Goal: Register for event/course

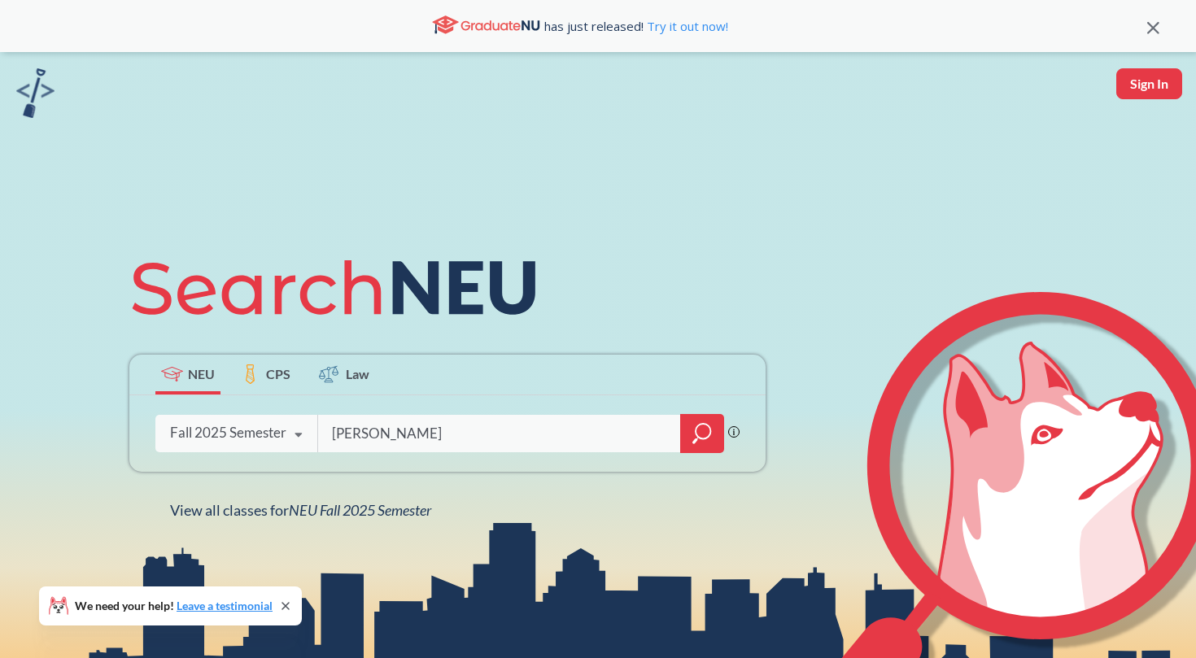
type input "[PERSON_NAME]"
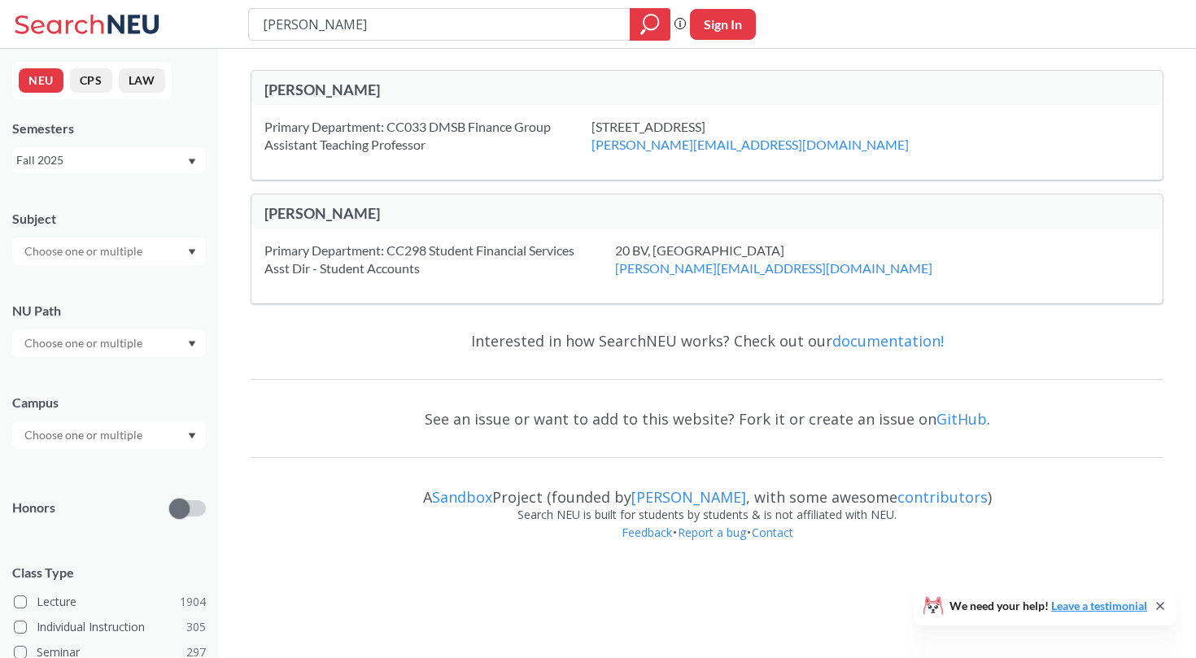
click at [314, 88] on div "[PERSON_NAME]" at bounding box center [486, 90] width 443 height 18
click at [303, 96] on div "[PERSON_NAME]" at bounding box center [486, 90] width 443 height 18
click at [283, 89] on div "[PERSON_NAME]" at bounding box center [486, 90] width 443 height 18
click at [306, 105] on div "Primary Department: CC033 DMSB Finance Group Assistant Teaching Professor [STRE…" at bounding box center [707, 142] width 912 height 75
click at [313, 126] on div "Primary Department: CC033 DMSB Finance Group Assistant Teaching Professor" at bounding box center [428, 136] width 327 height 36
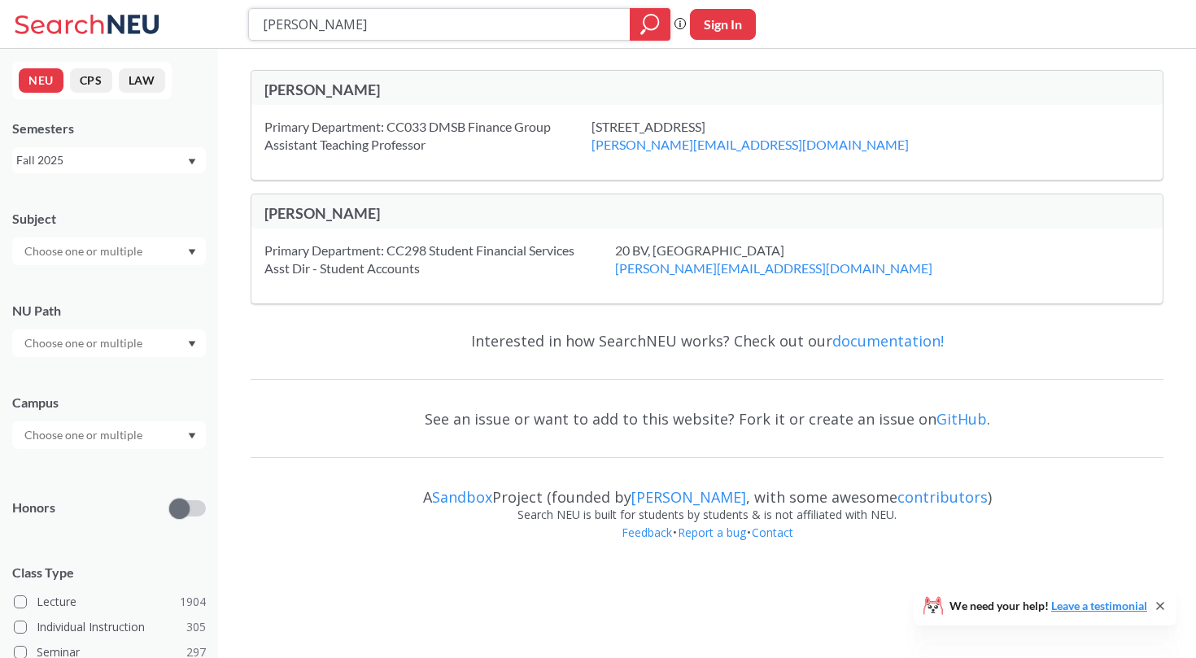
drag, startPoint x: 337, startPoint y: 15, endPoint x: 199, endPoint y: 0, distance: 139.2
click at [199, 0] on div "[PERSON_NAME] Phrase search guarantees the exact search appears in the results.…" at bounding box center [598, 24] width 1196 height 49
drag, startPoint x: 352, startPoint y: 27, endPoint x: 248, endPoint y: 24, distance: 104.2
click at [248, 24] on div "[PERSON_NAME]" at bounding box center [459, 24] width 422 height 33
type input "3303"
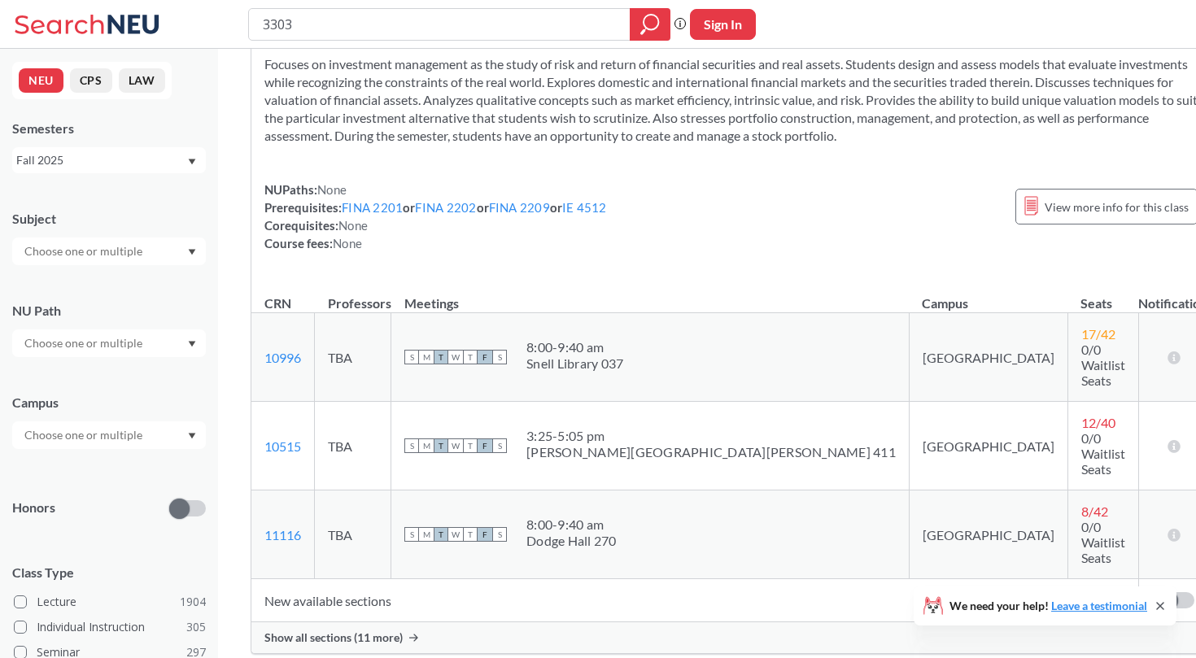
scroll to position [87, 0]
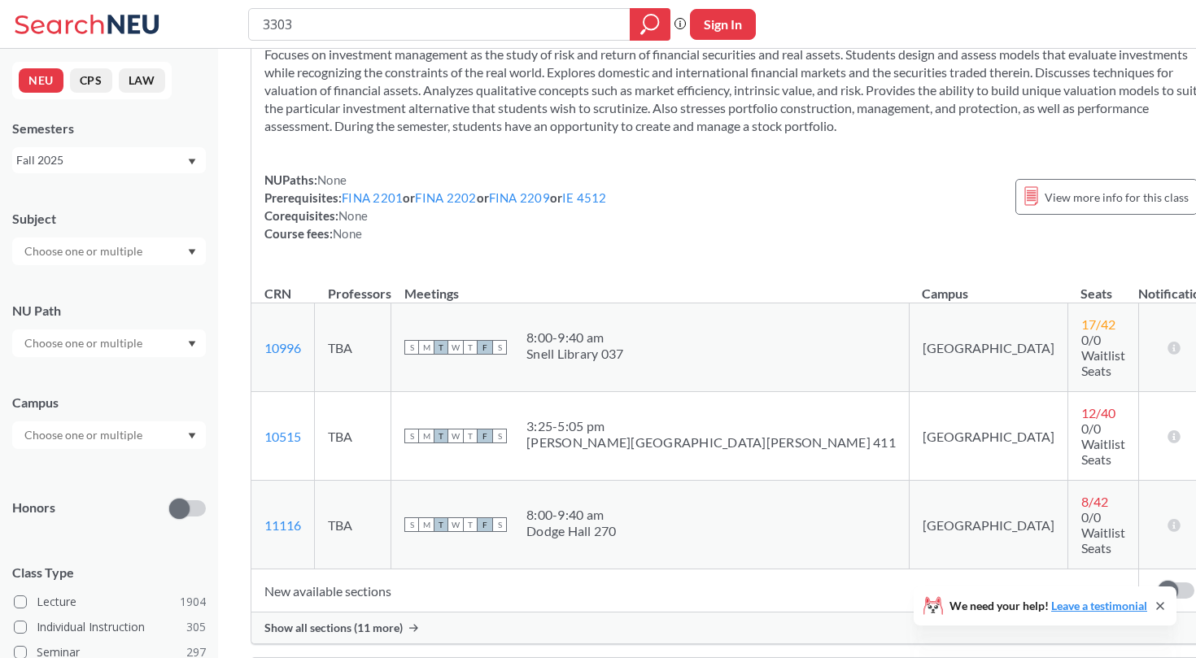
click at [356, 570] on td "New available sections" at bounding box center [694, 591] width 887 height 43
click at [359, 613] on div "Show all sections (11 more)" at bounding box center [732, 628] width 963 height 31
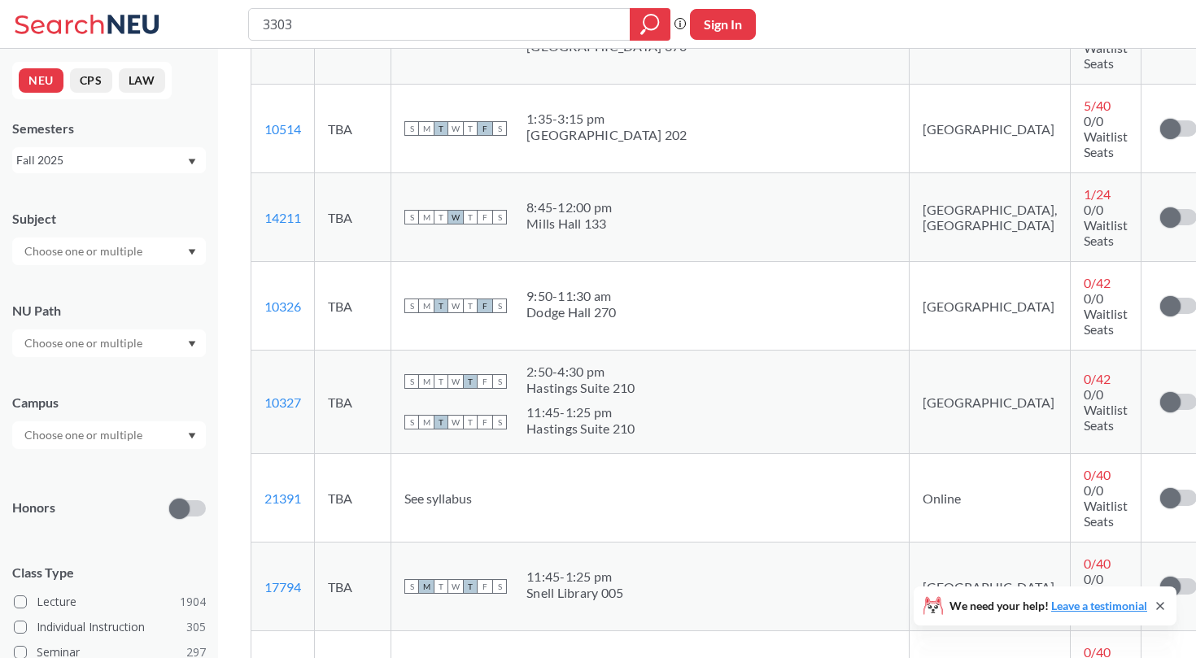
scroll to position [794, 0]
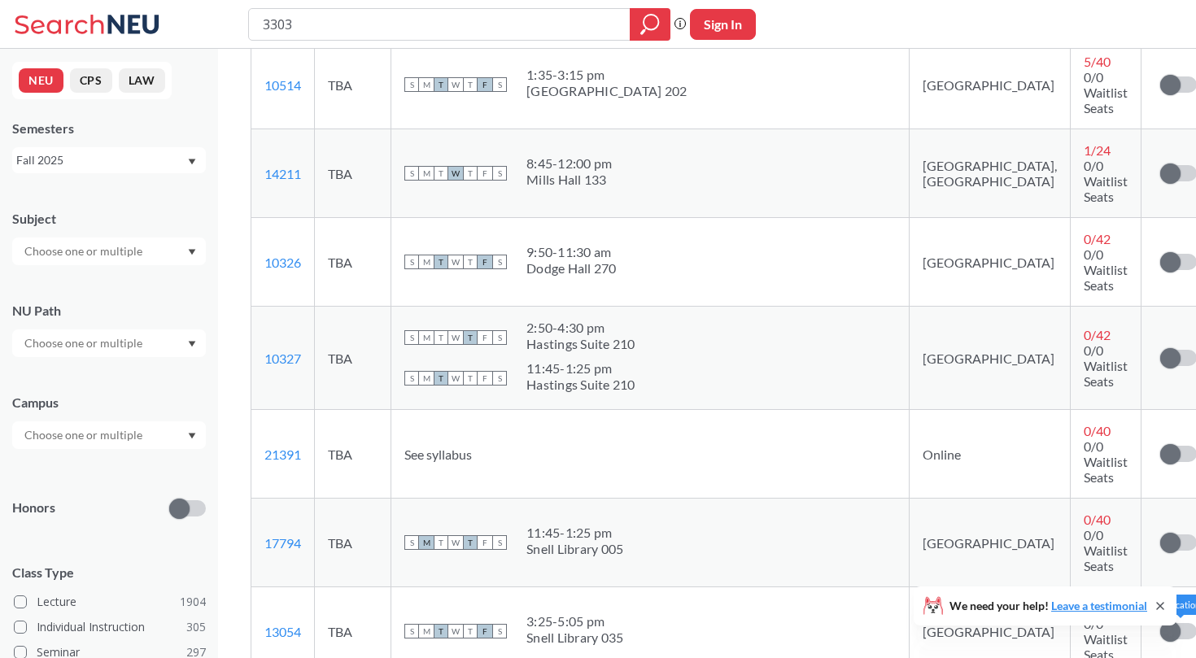
click at [1161, 623] on label at bounding box center [1179, 631] width 37 height 16
click at [1161, 623] on input "checkbox" at bounding box center [1161, 623] width 0 height 0
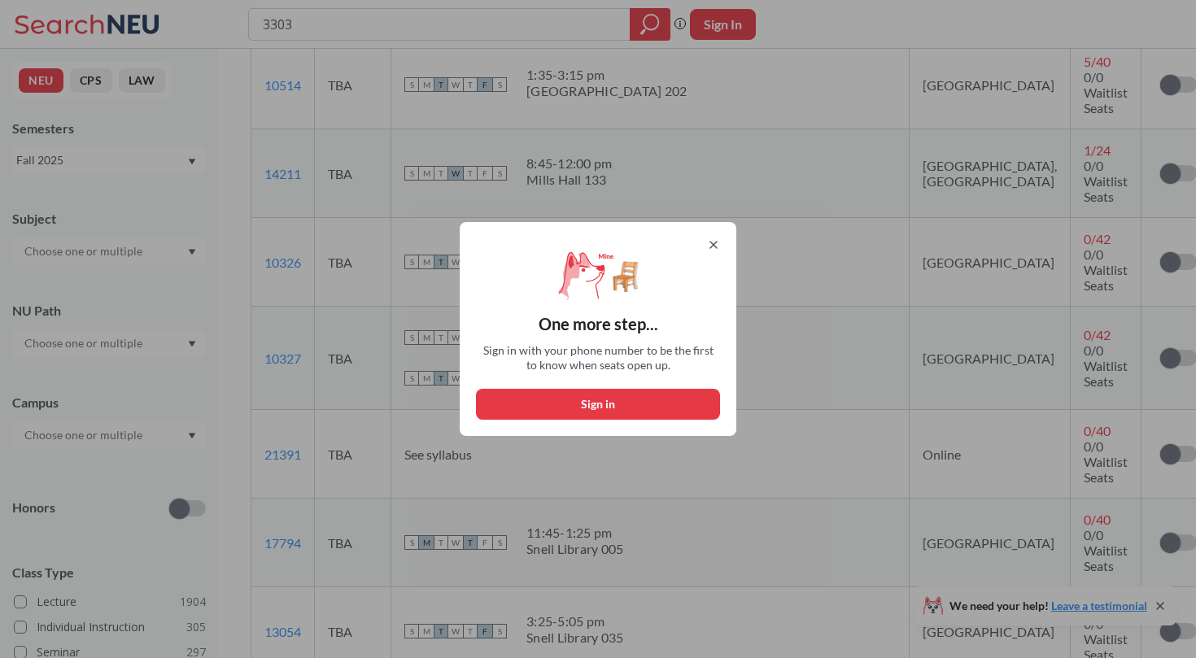
click at [619, 406] on button "Sign in" at bounding box center [598, 404] width 244 height 31
select select "US"
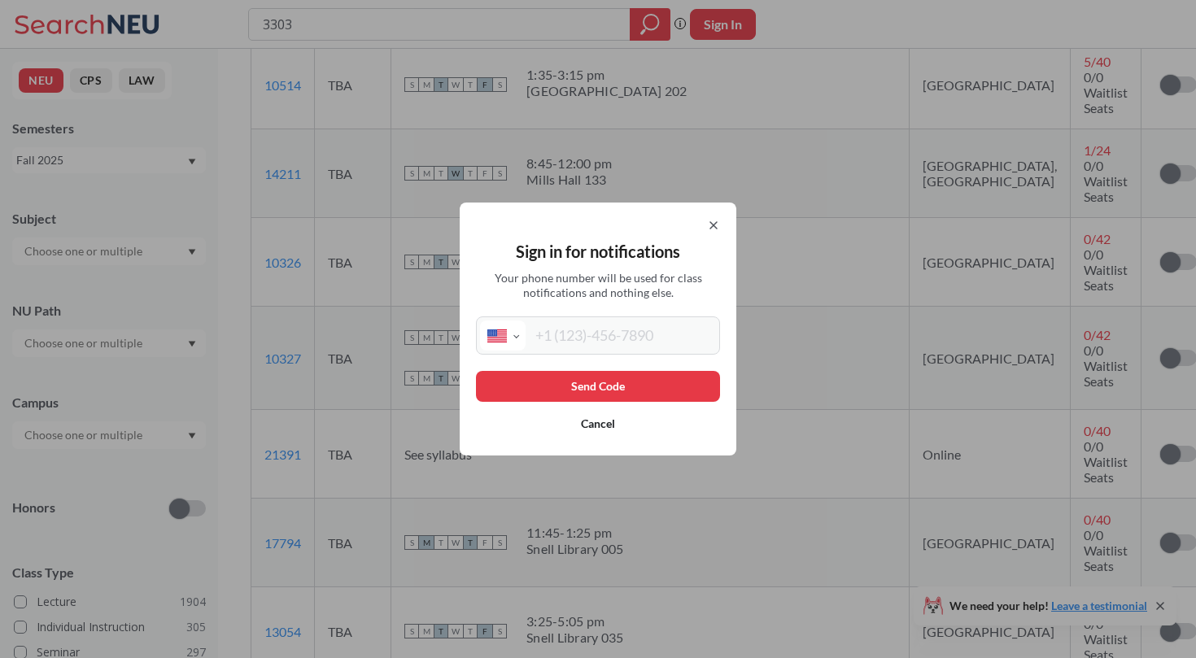
click at [588, 299] on span "Your phone number will be used for class notifications and nothing else." at bounding box center [599, 285] width 232 height 29
click at [589, 322] on input "tel" at bounding box center [621, 336] width 190 height 30
type input "[PHONE_NUMBER]"
click at [696, 413] on button "Cancel" at bounding box center [598, 424] width 244 height 31
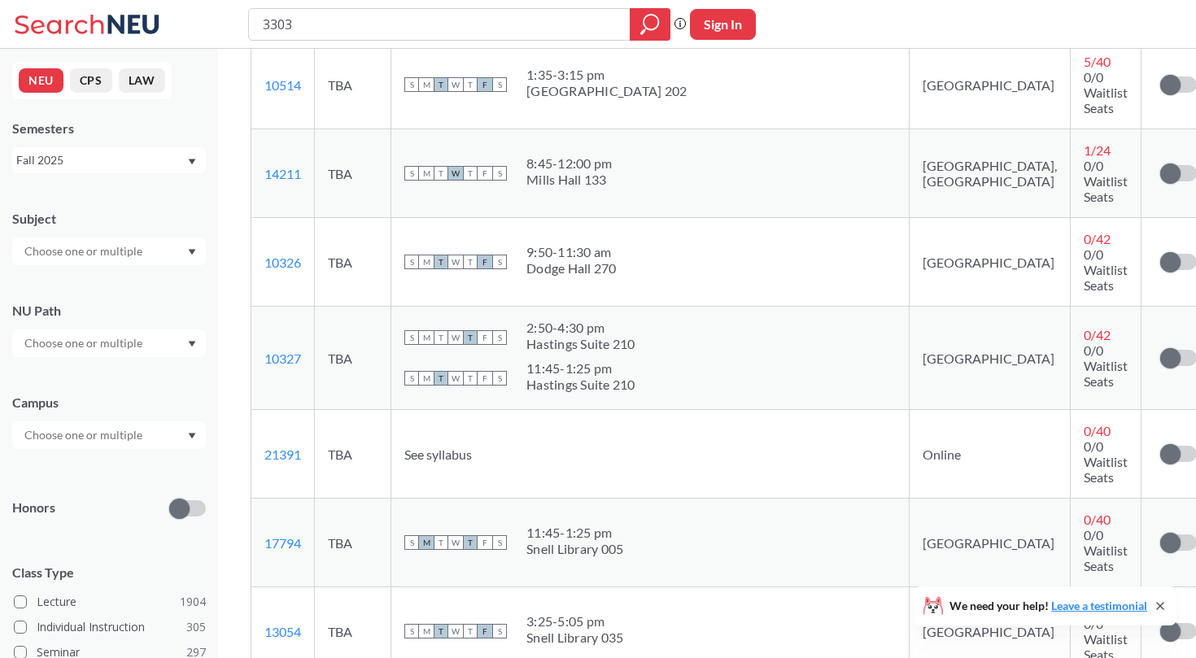
click at [1161, 622] on span at bounding box center [1171, 632] width 20 height 20
click at [1161, 623] on input "checkbox" at bounding box center [1161, 623] width 0 height 0
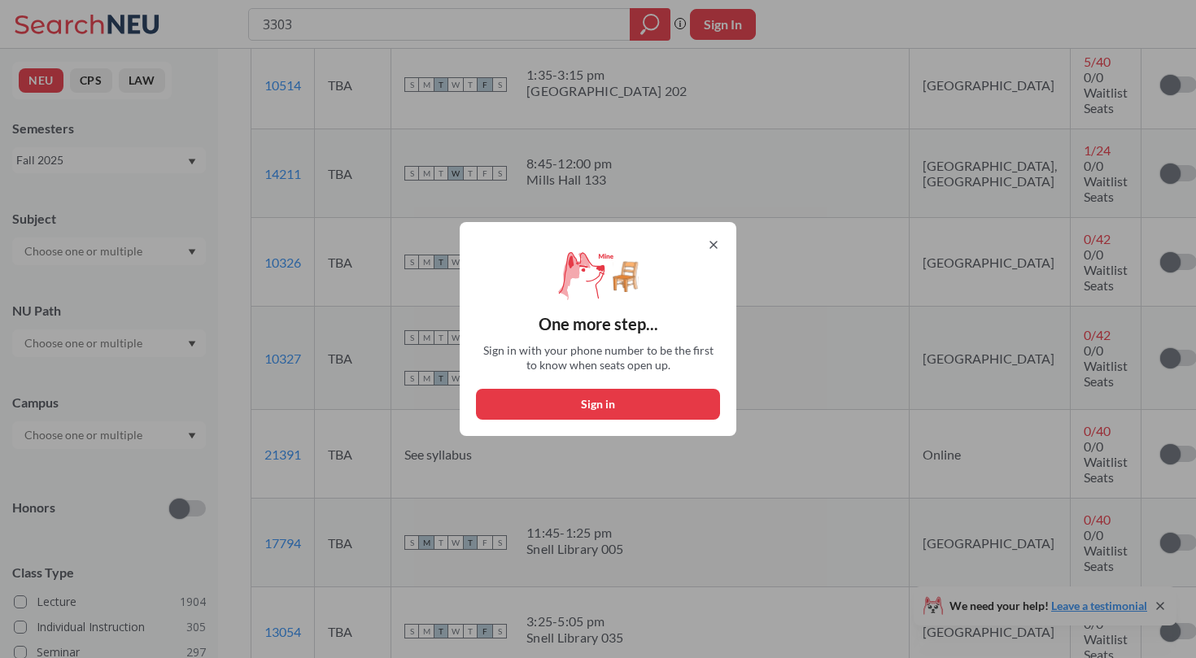
click at [488, 402] on button "Sign in" at bounding box center [598, 404] width 244 height 31
select select "US"
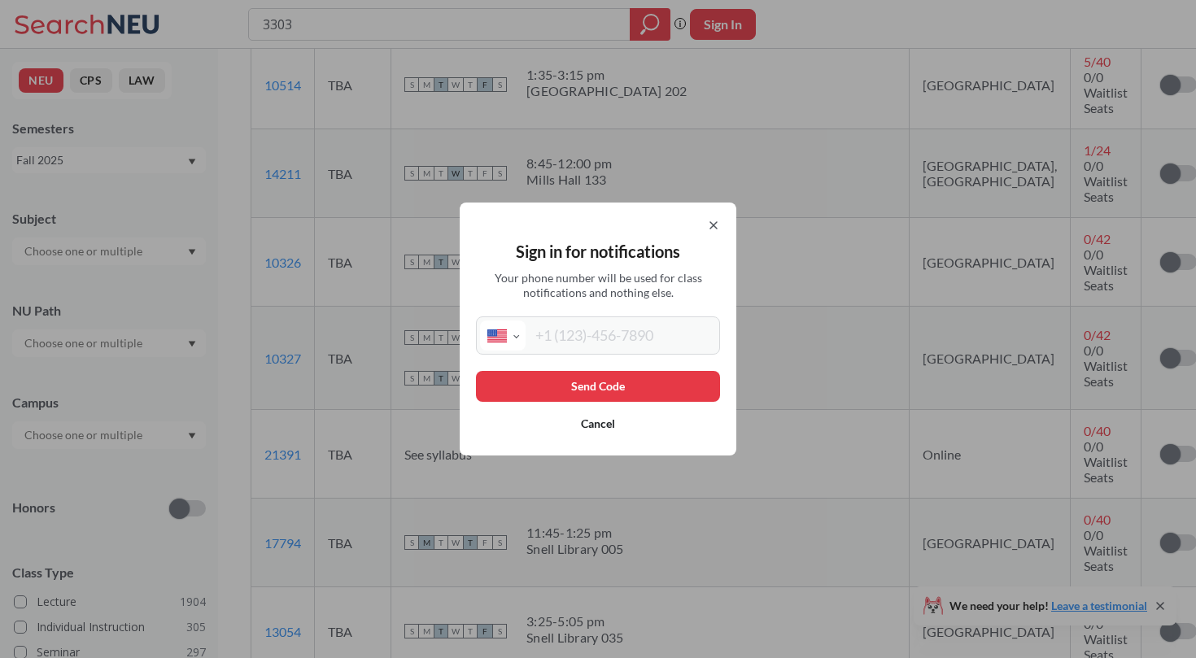
click at [553, 331] on input "tel" at bounding box center [621, 336] width 190 height 30
type input "[PHONE_NUMBER]"
click at [575, 389] on button "Send Code" at bounding box center [598, 386] width 244 height 31
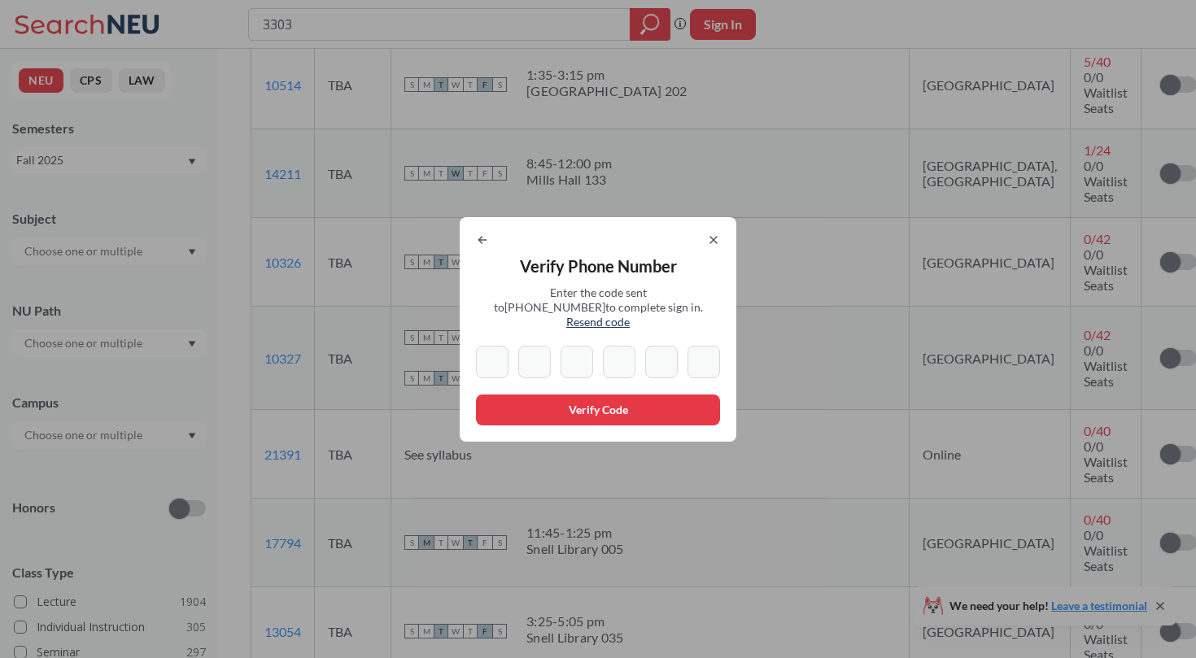
type input "1"
type input "0"
type input "3"
type input "7"
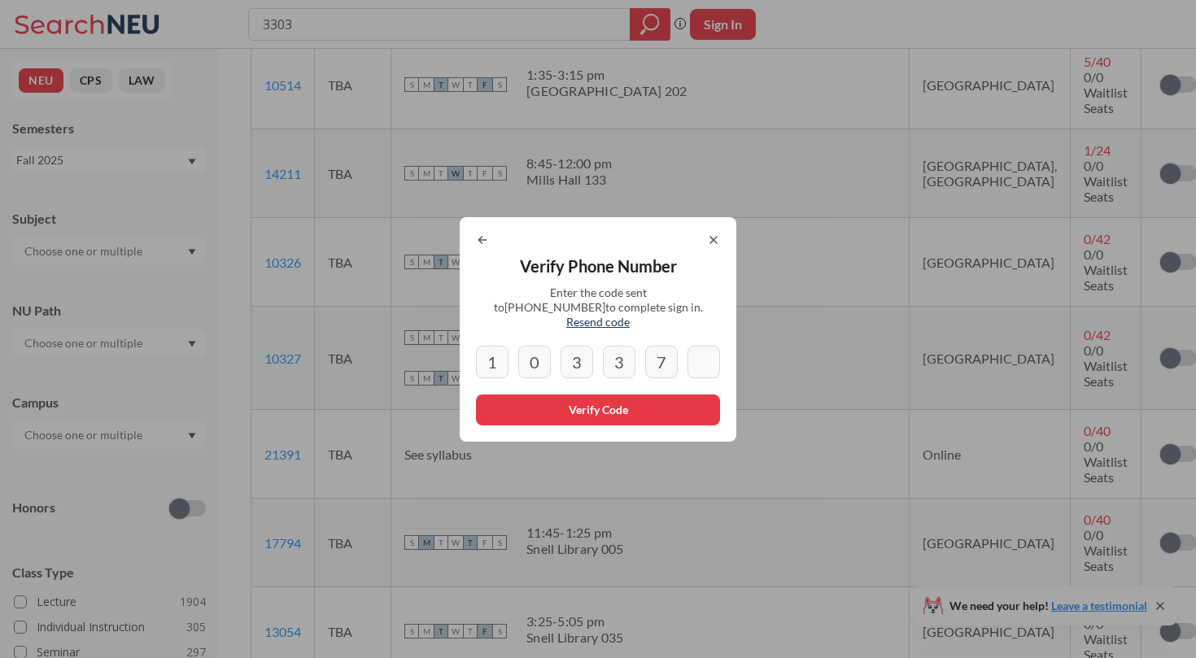
click at [619, 353] on input "3" at bounding box center [619, 362] width 33 height 33
drag, startPoint x: 632, startPoint y: 352, endPoint x: 595, endPoint y: 352, distance: 36.6
click at [595, 352] on div "1 0 3 3 7" at bounding box center [598, 362] width 244 height 33
type input "3"
type input "7"
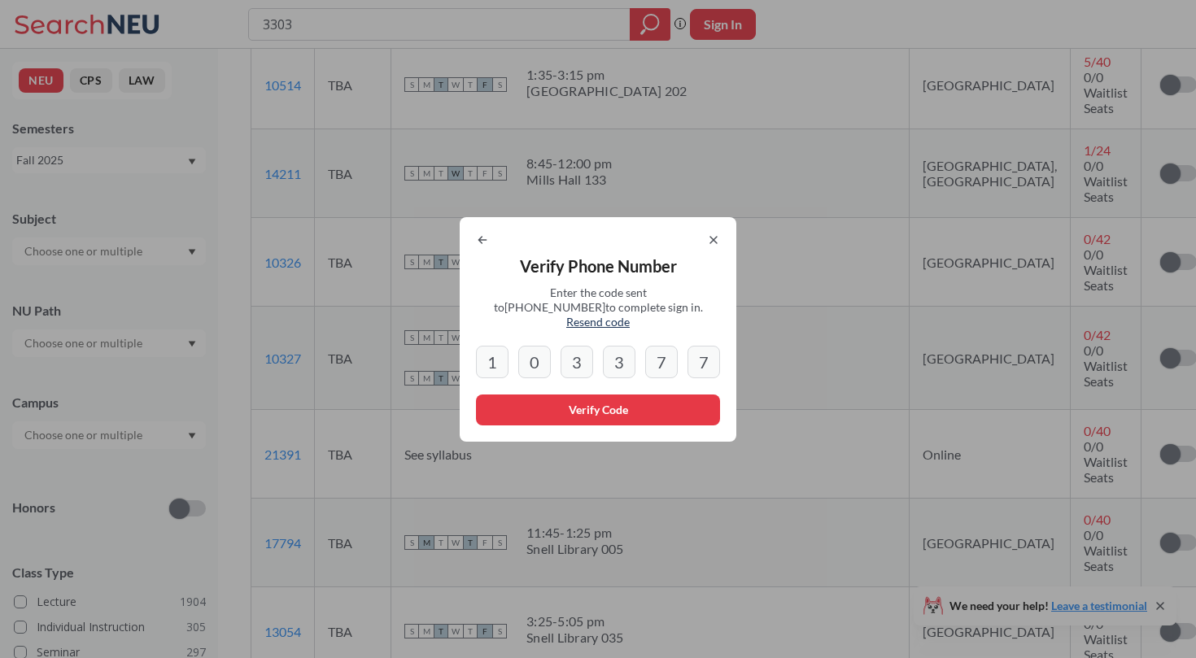
click at [713, 361] on input "7" at bounding box center [704, 362] width 33 height 33
drag, startPoint x: 614, startPoint y: 355, endPoint x: 714, endPoint y: 355, distance: 100.1
click at [714, 355] on div "1 0 3 3 7 7" at bounding box center [598, 362] width 244 height 33
type input "3"
click at [611, 395] on button "Verify Code" at bounding box center [598, 410] width 244 height 31
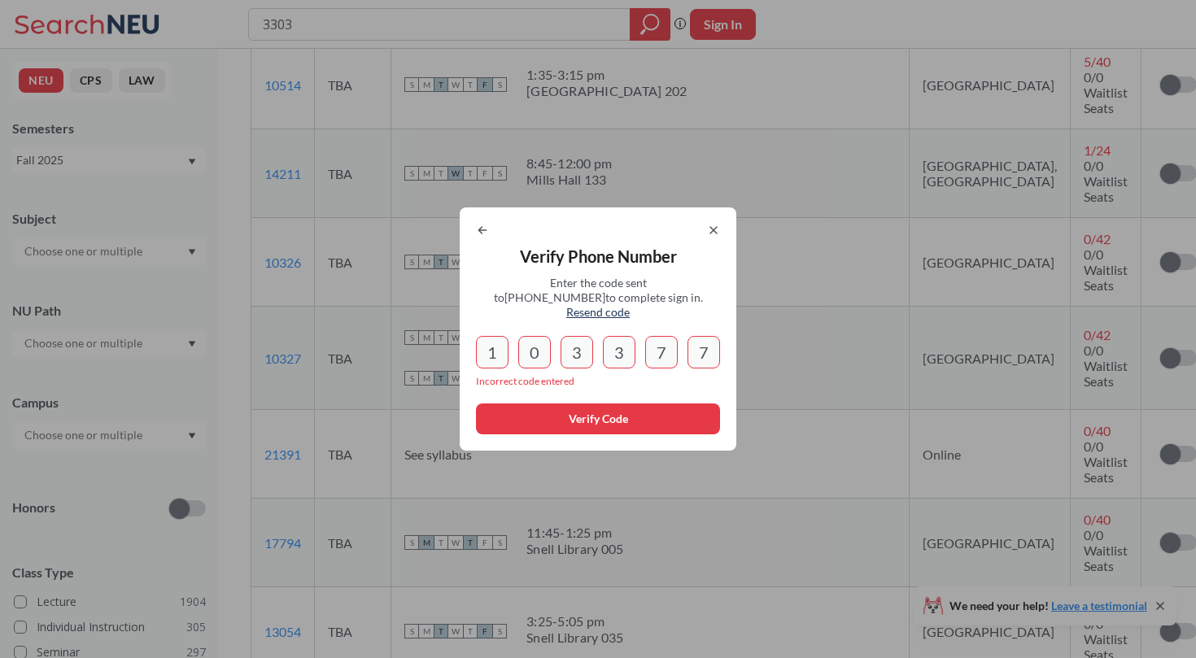
drag, startPoint x: 710, startPoint y: 350, endPoint x: 542, endPoint y: 335, distance: 168.3
click at [542, 336] on div "1 0 3 3 7 7" at bounding box center [598, 352] width 244 height 33
type input "7"
click at [630, 308] on span "Resend code" at bounding box center [597, 312] width 63 height 14
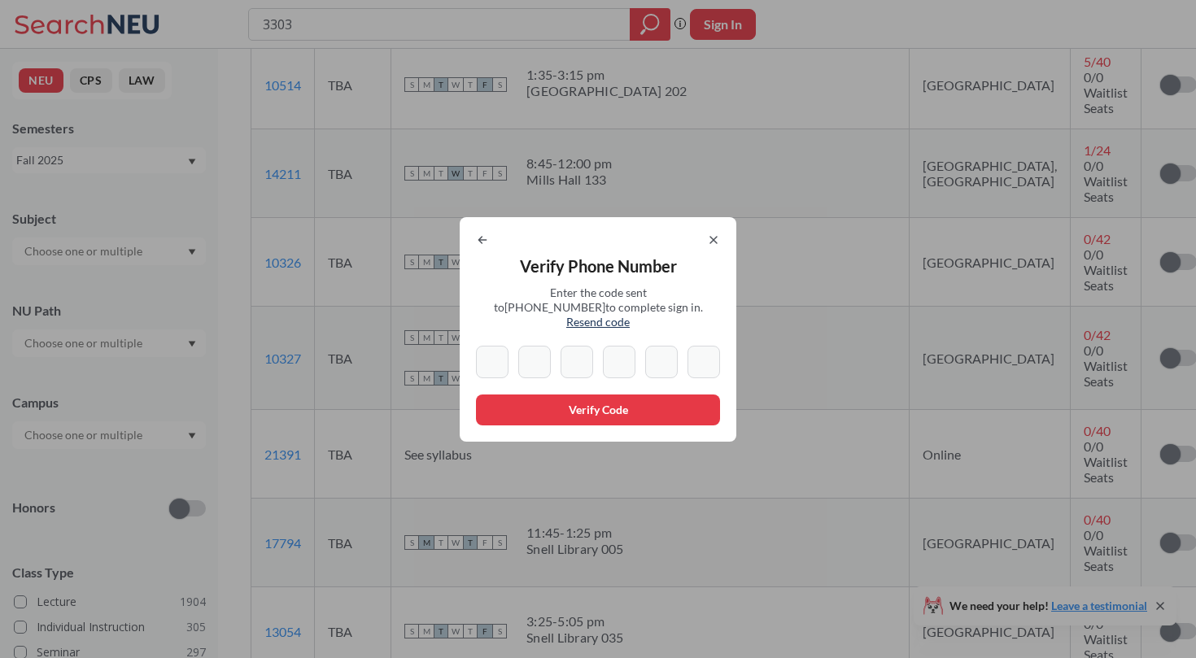
type input "1"
type input "0"
type input "3"
type input "7"
type input "3"
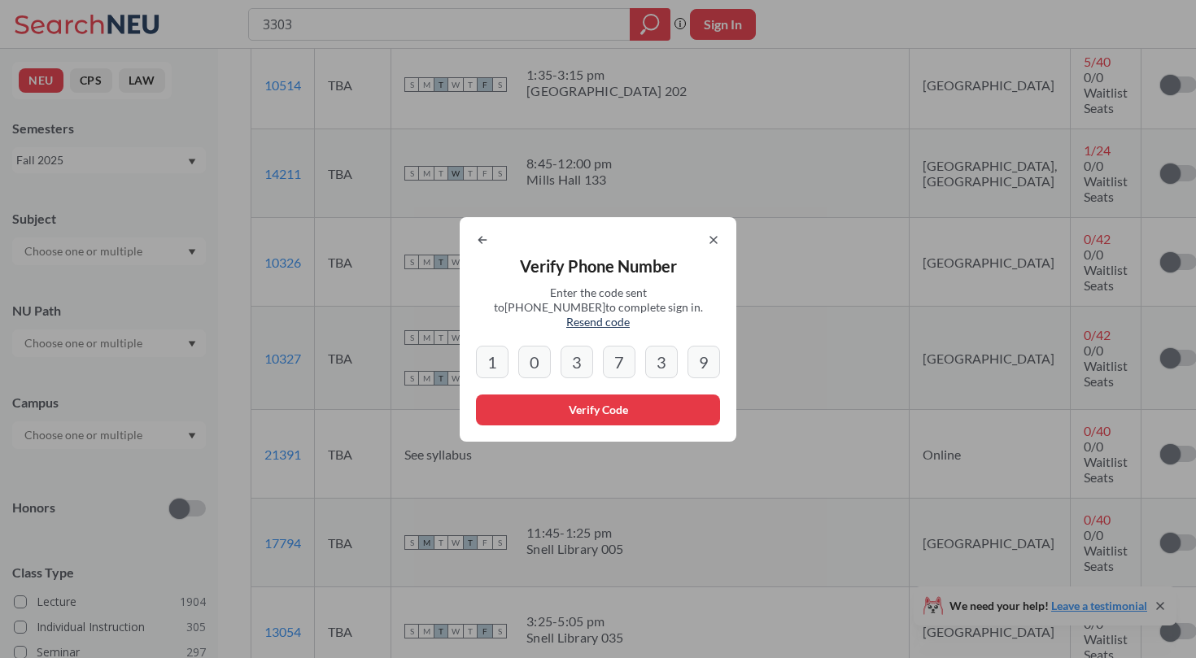
type input "9"
click at [603, 404] on button "Verify Code" at bounding box center [598, 410] width 244 height 31
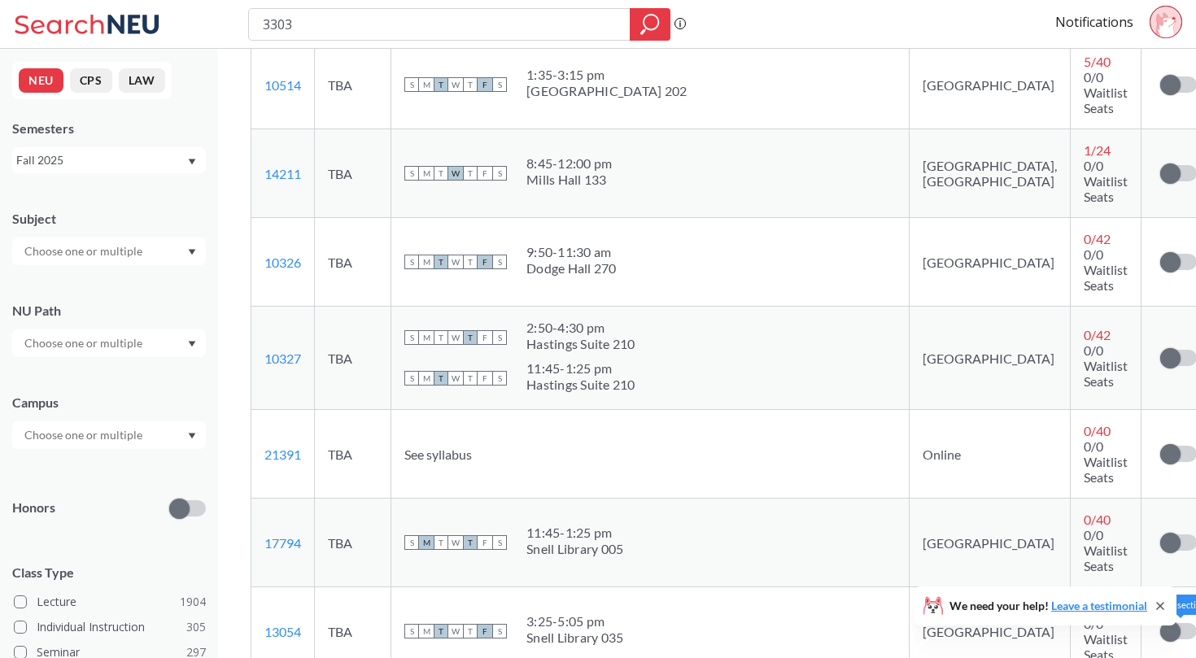
click at [1161, 622] on span at bounding box center [1171, 632] width 20 height 20
click at [1161, 623] on input "checkbox" at bounding box center [1161, 623] width 0 height 0
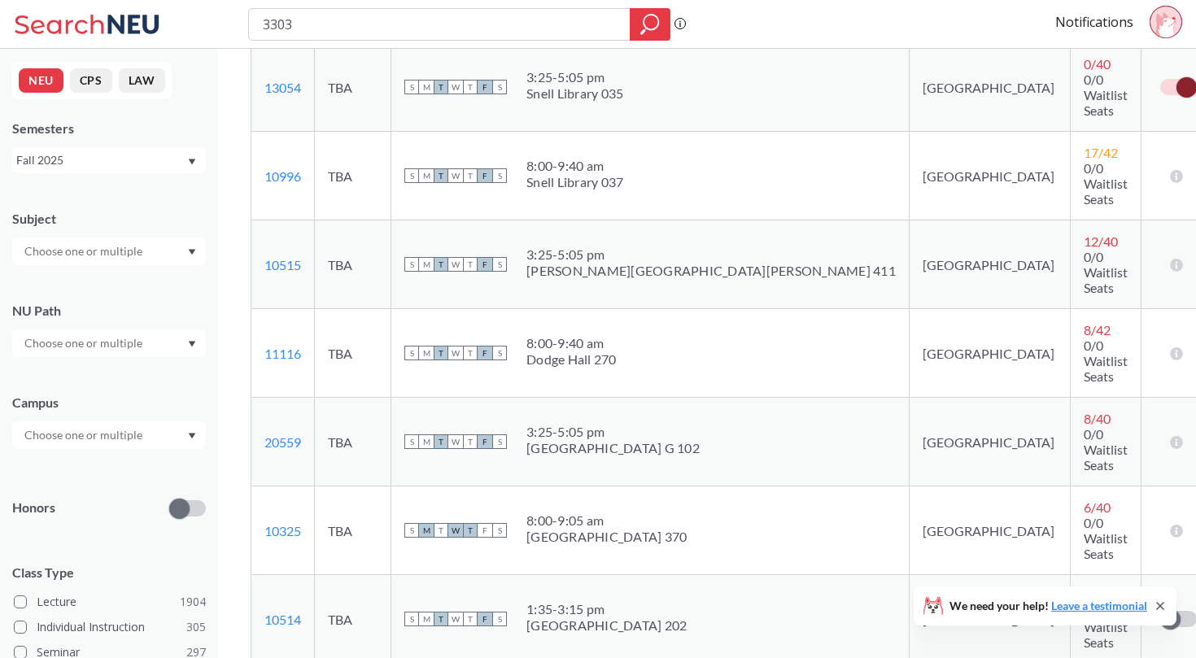
scroll to position [398, 0]
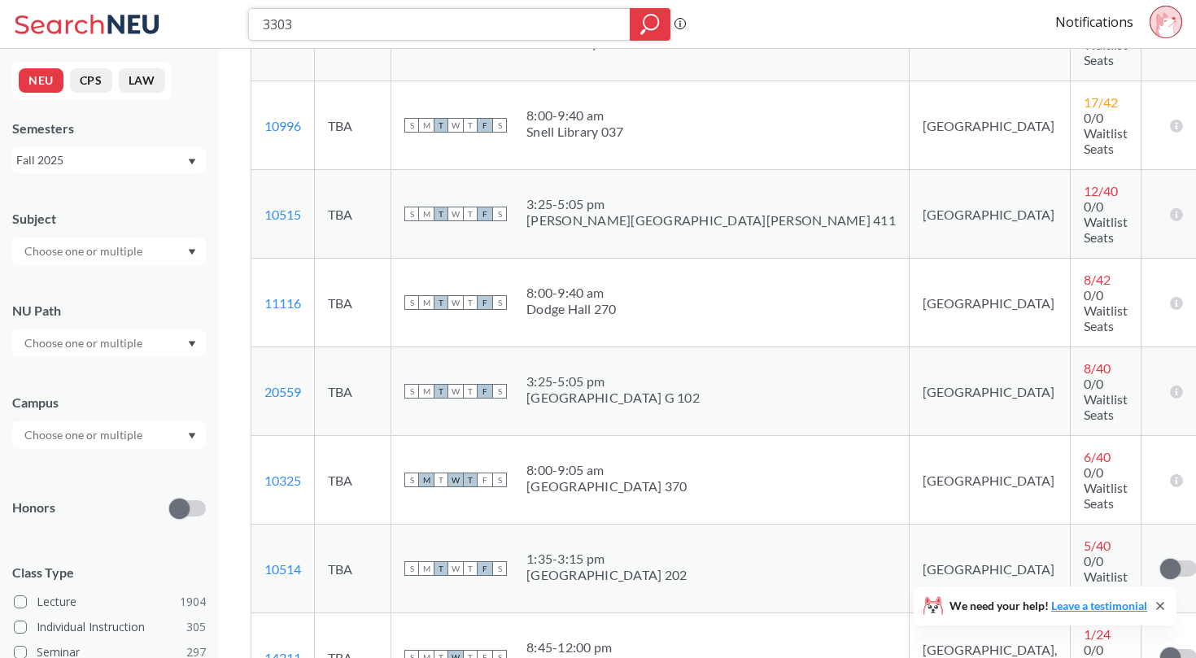
drag, startPoint x: 273, startPoint y: 27, endPoint x: 364, endPoint y: 26, distance: 90.3
click at [365, 27] on input "3303" at bounding box center [439, 25] width 357 height 28
type input "3720"
click at [656, 35] on div at bounding box center [650, 24] width 41 height 33
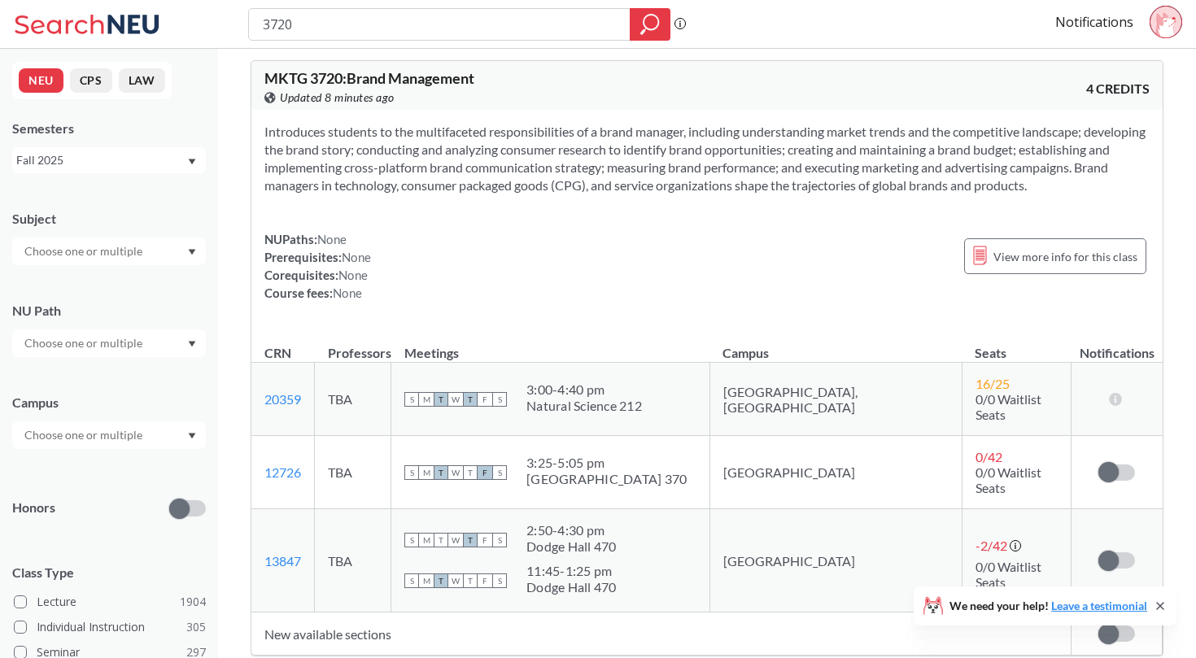
scroll to position [24, 0]
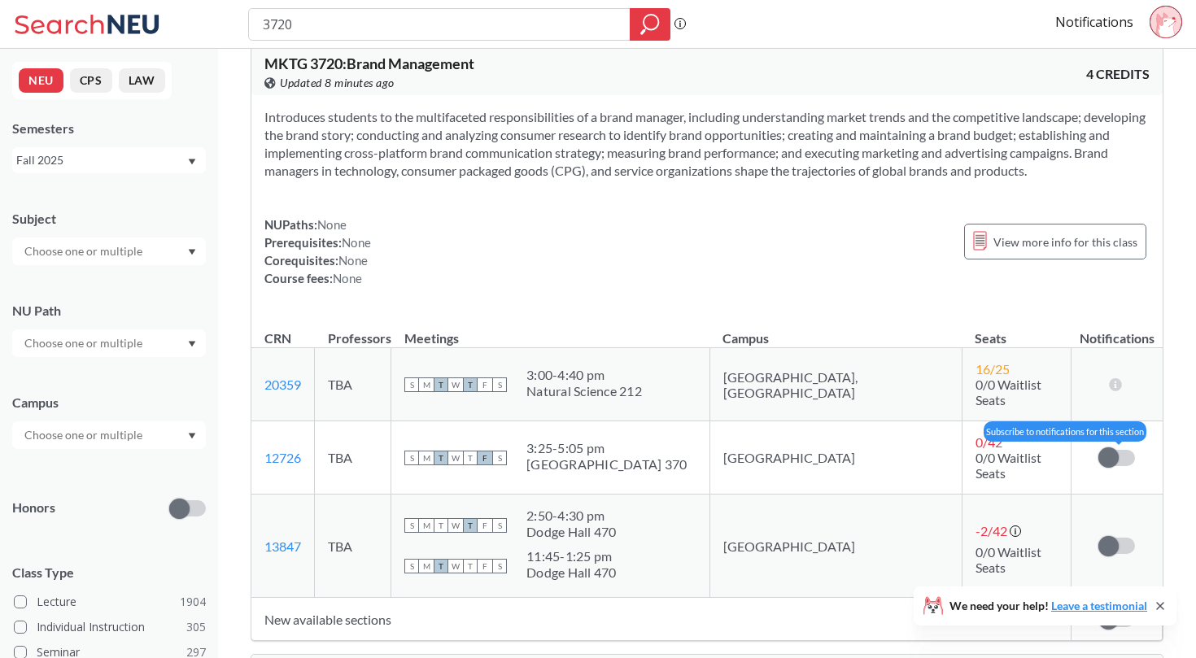
click at [1118, 448] on span at bounding box center [1109, 458] width 20 height 20
click at [1099, 450] on input "checkbox" at bounding box center [1099, 450] width 0 height 0
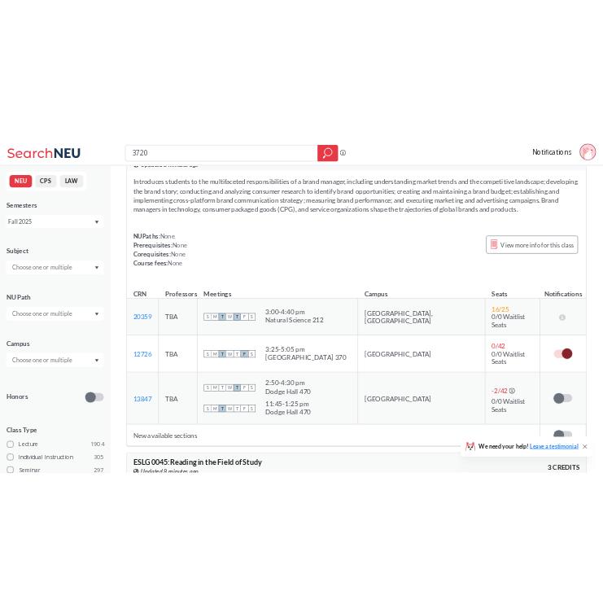
scroll to position [0, 0]
